Goal: Task Accomplishment & Management: Check status

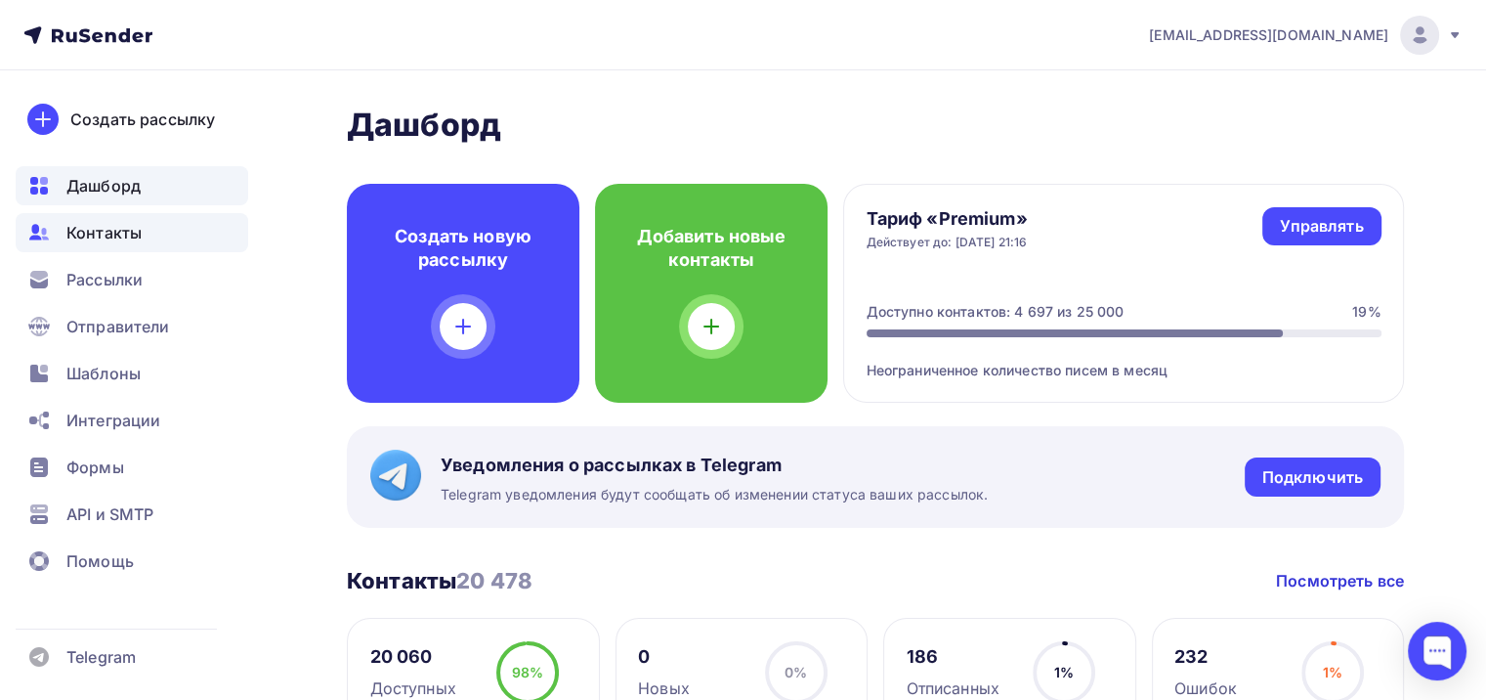
click at [159, 242] on div "Контакты" at bounding box center [132, 232] width 233 height 39
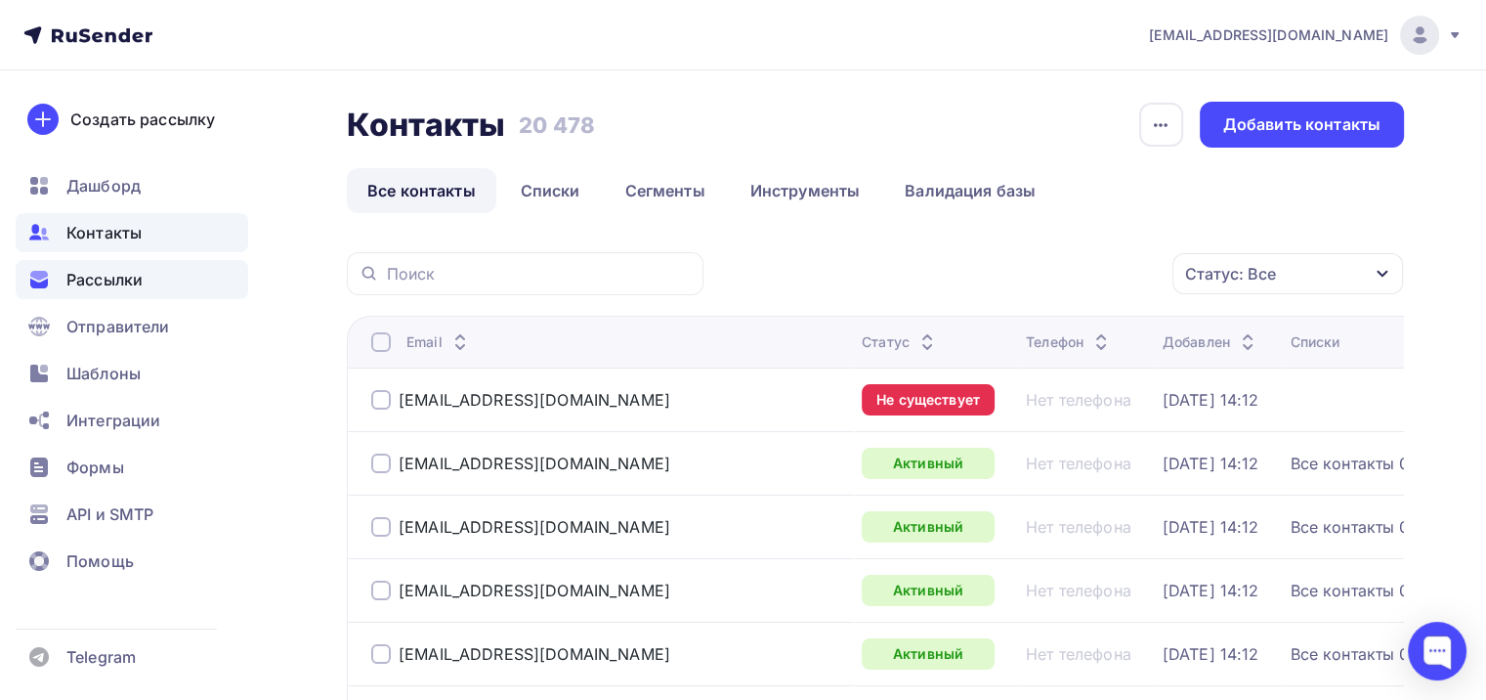
click at [145, 289] on div "Рассылки" at bounding box center [132, 279] width 233 height 39
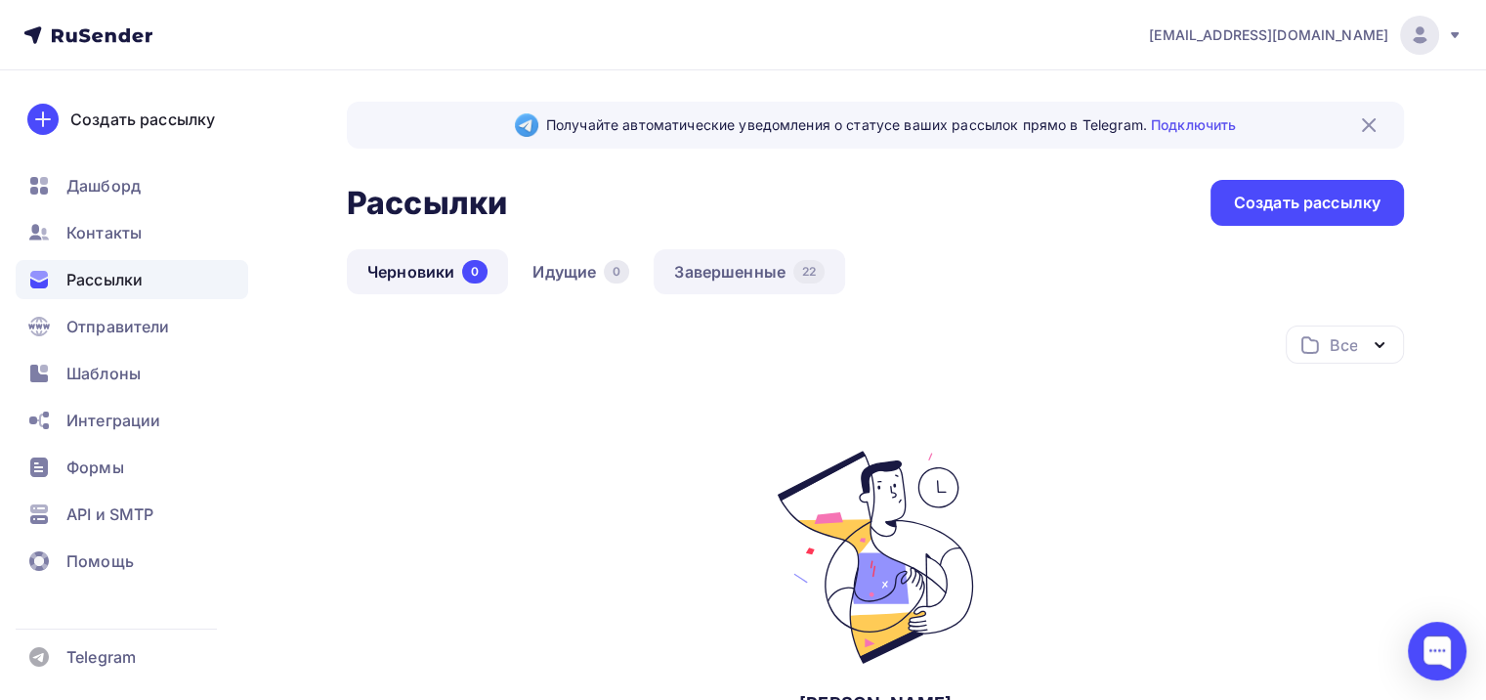
click at [700, 260] on link "Завершенные 22" at bounding box center [750, 271] width 192 height 45
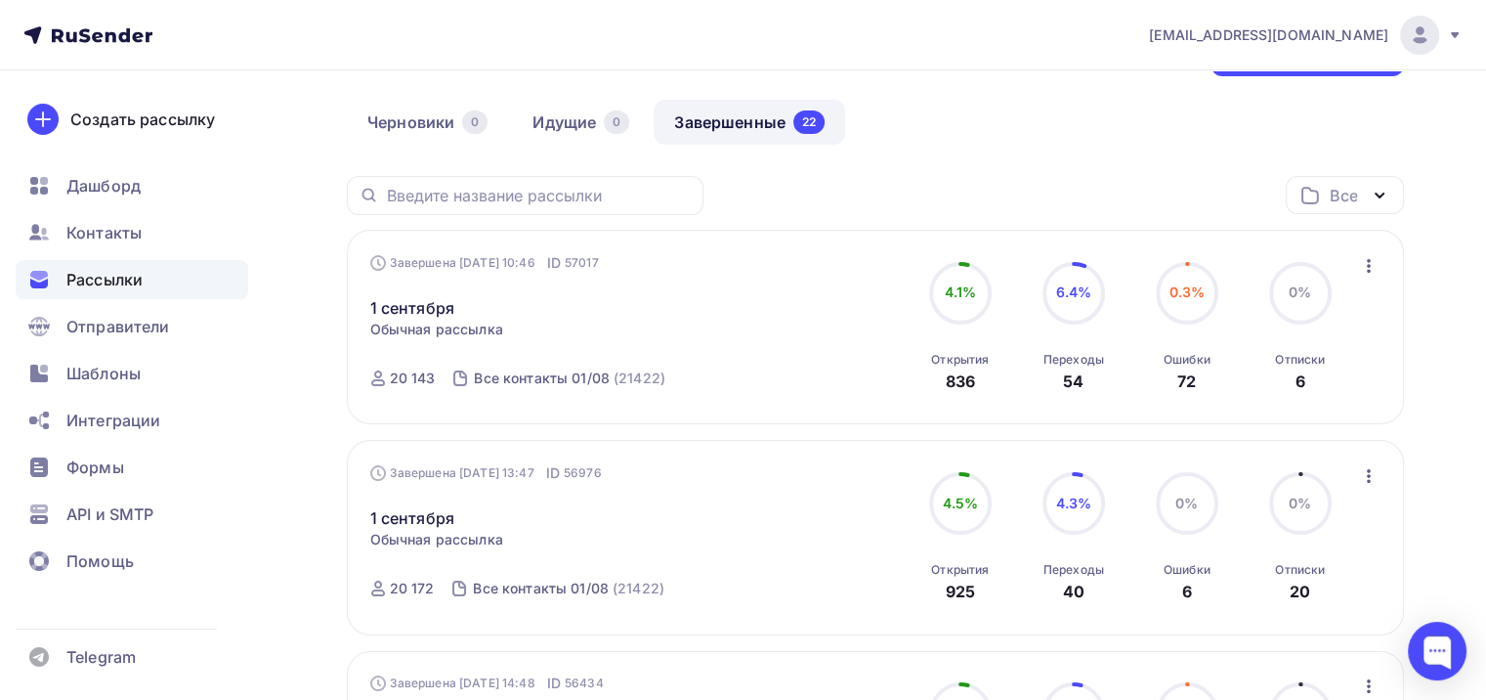
scroll to position [98, 0]
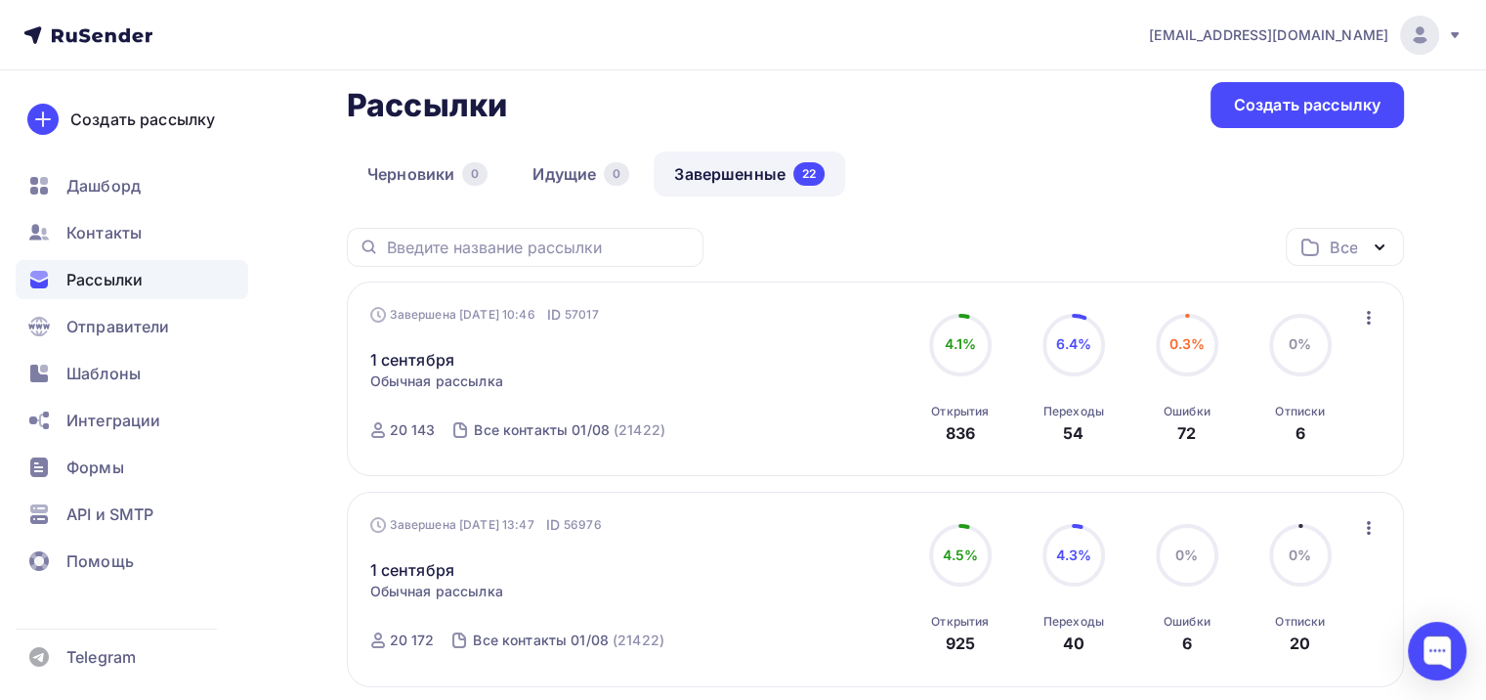
click at [1170, 338] on span "0.3%" at bounding box center [1187, 343] width 36 height 17
click at [1196, 431] on div "Ошибки 72" at bounding box center [1187, 418] width 47 height 53
